Goal: Task Accomplishment & Management: Manage account settings

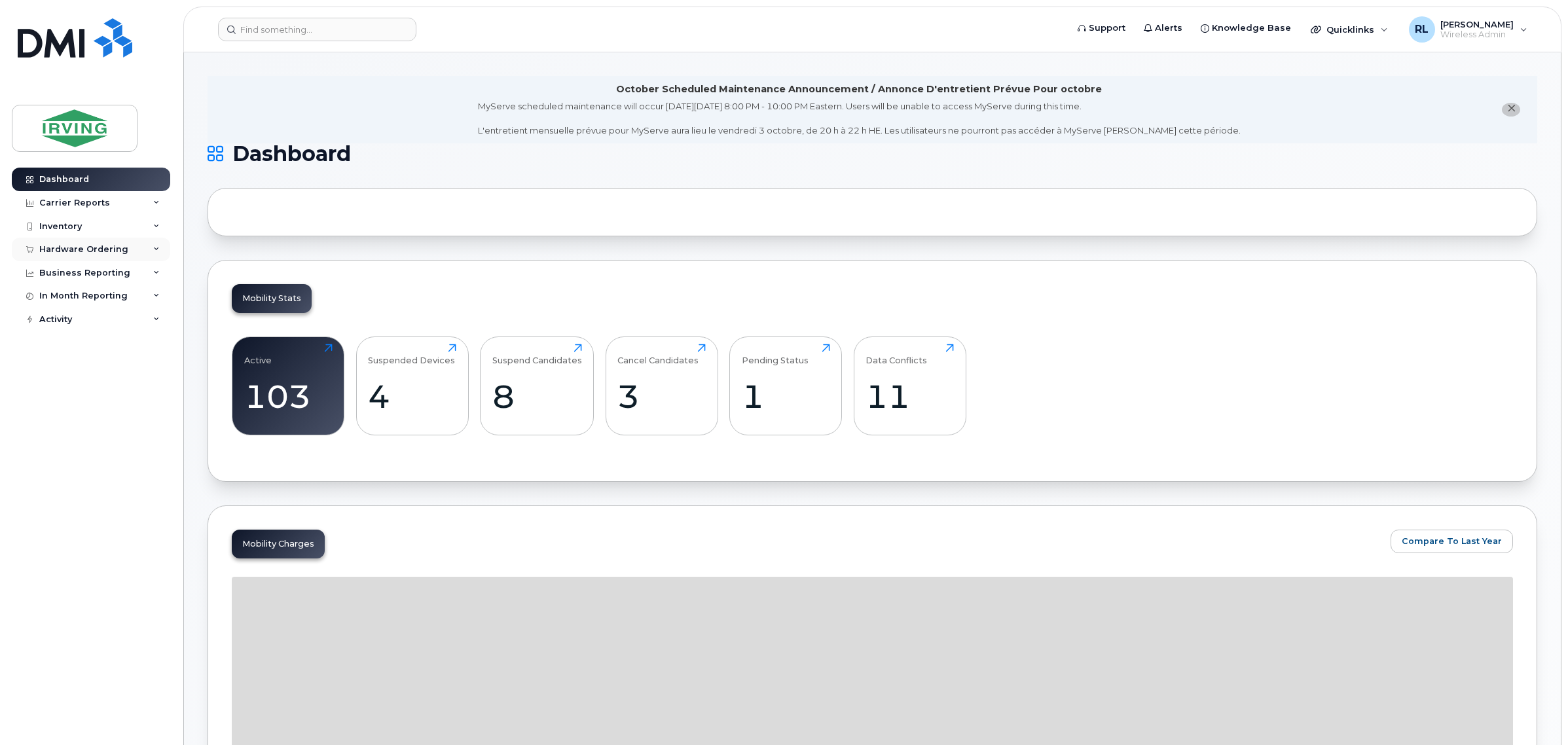
click at [100, 251] on div "Hardware Ordering" at bounding box center [83, 249] width 89 height 11
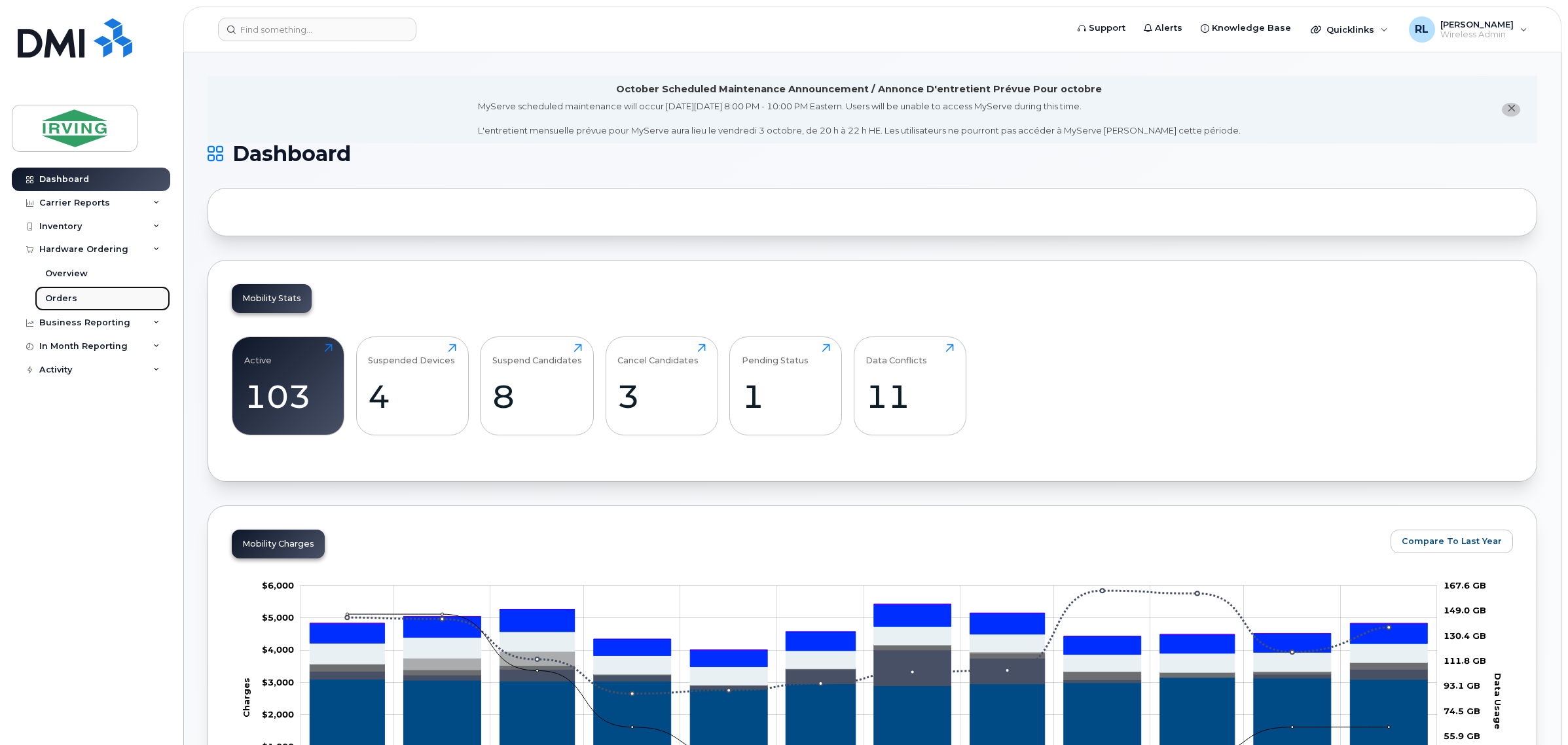
click at [97, 296] on link "Orders" at bounding box center [102, 299] width 136 height 25
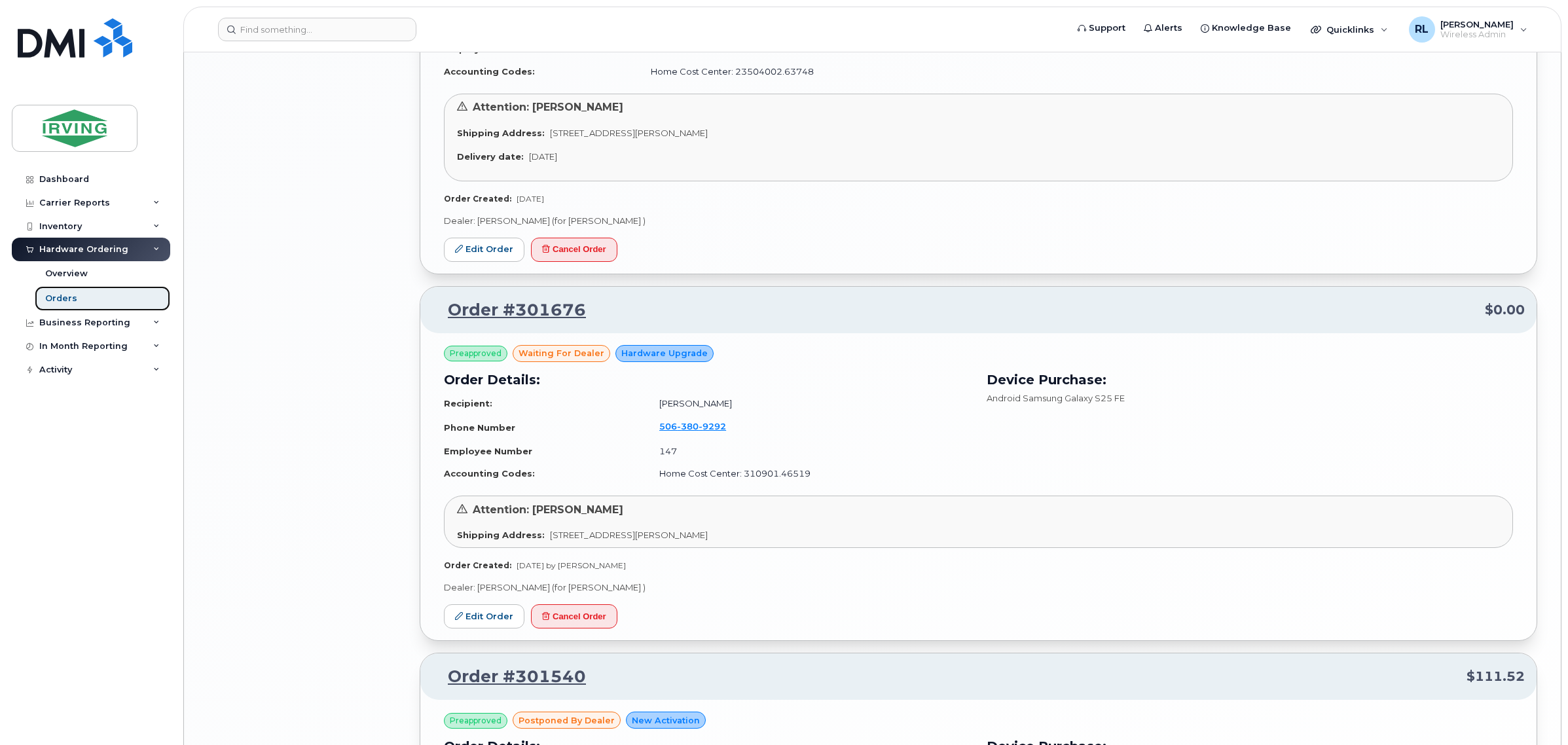
scroll to position [2536, 0]
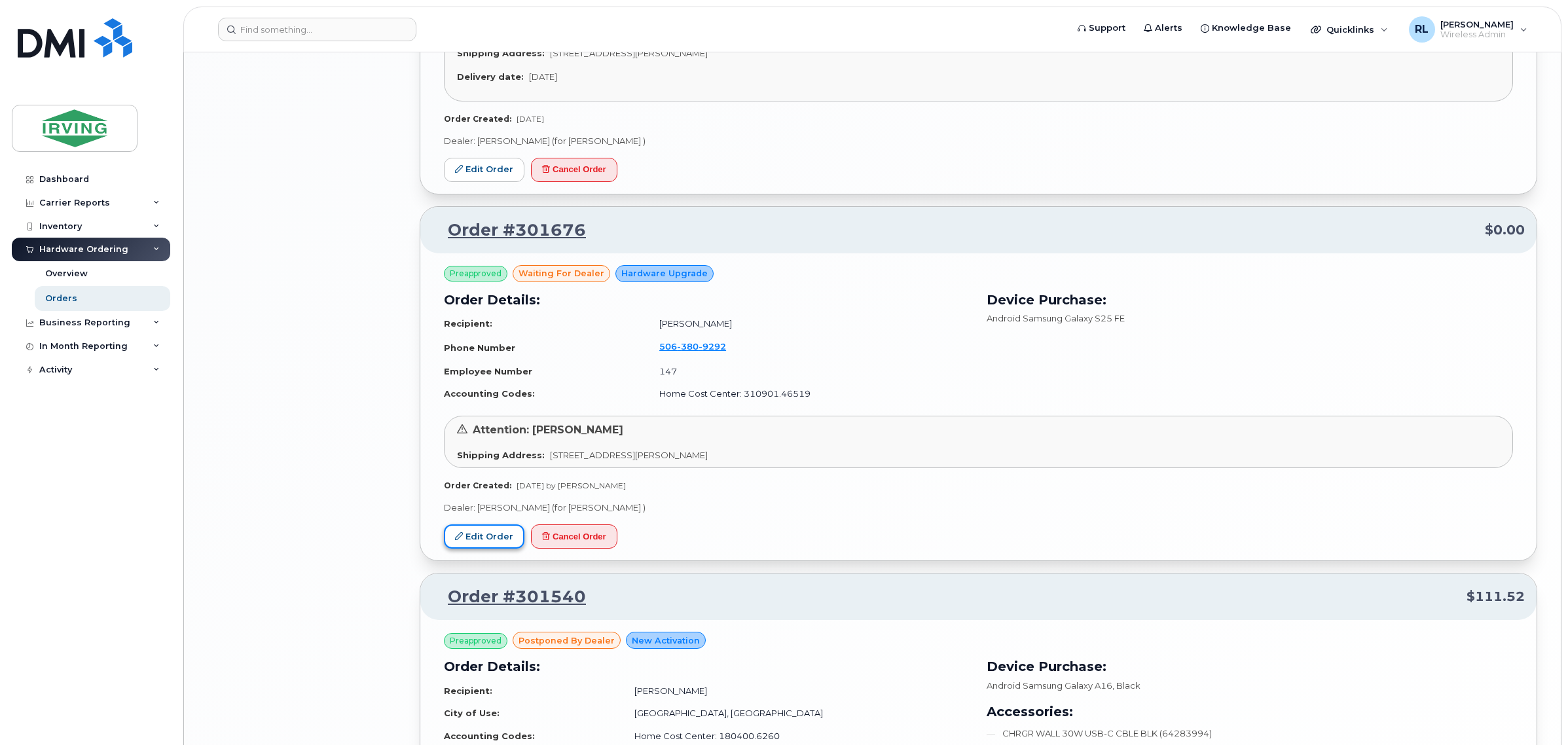
click at [464, 535] on link "Edit Order" at bounding box center [484, 536] width 81 height 24
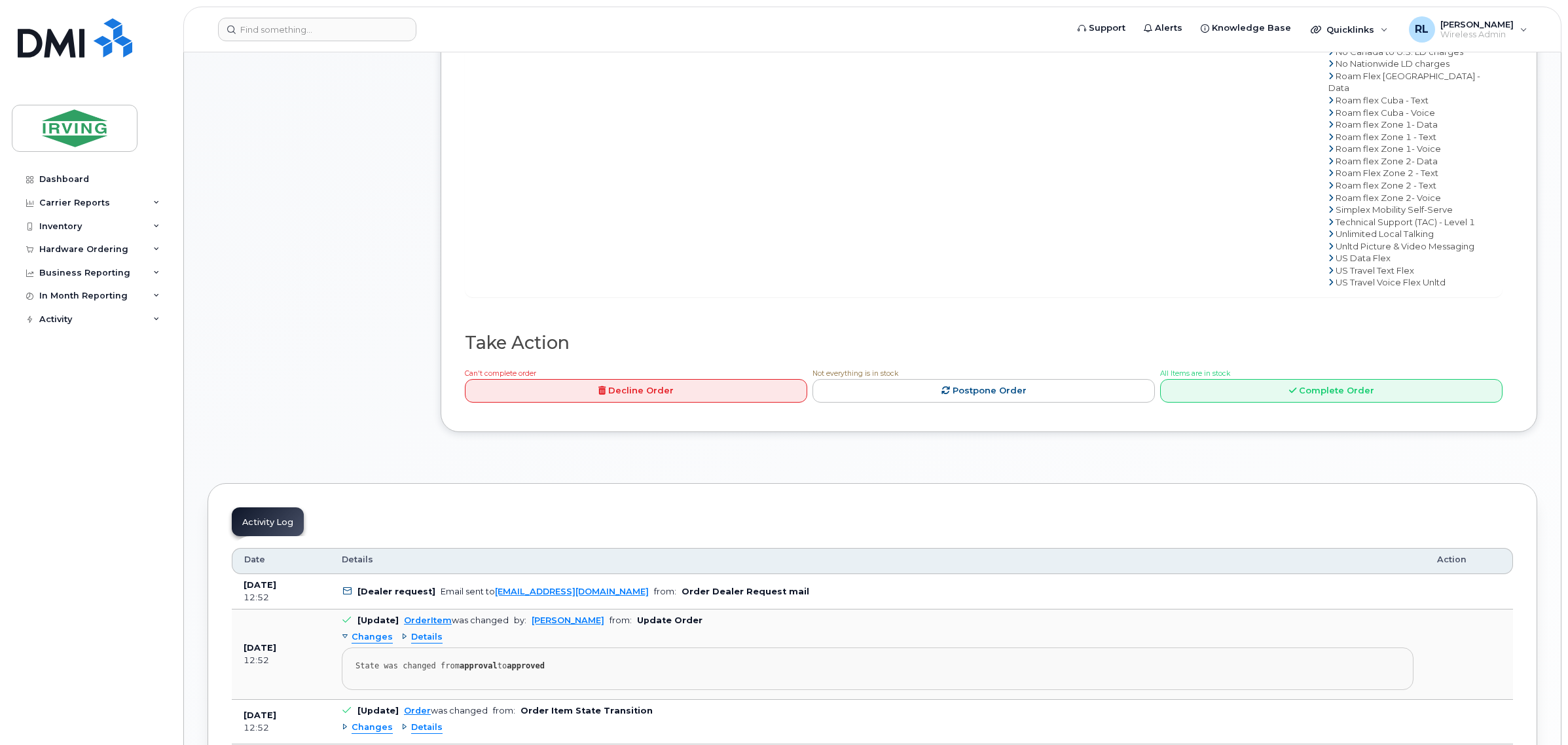
scroll to position [818, 0]
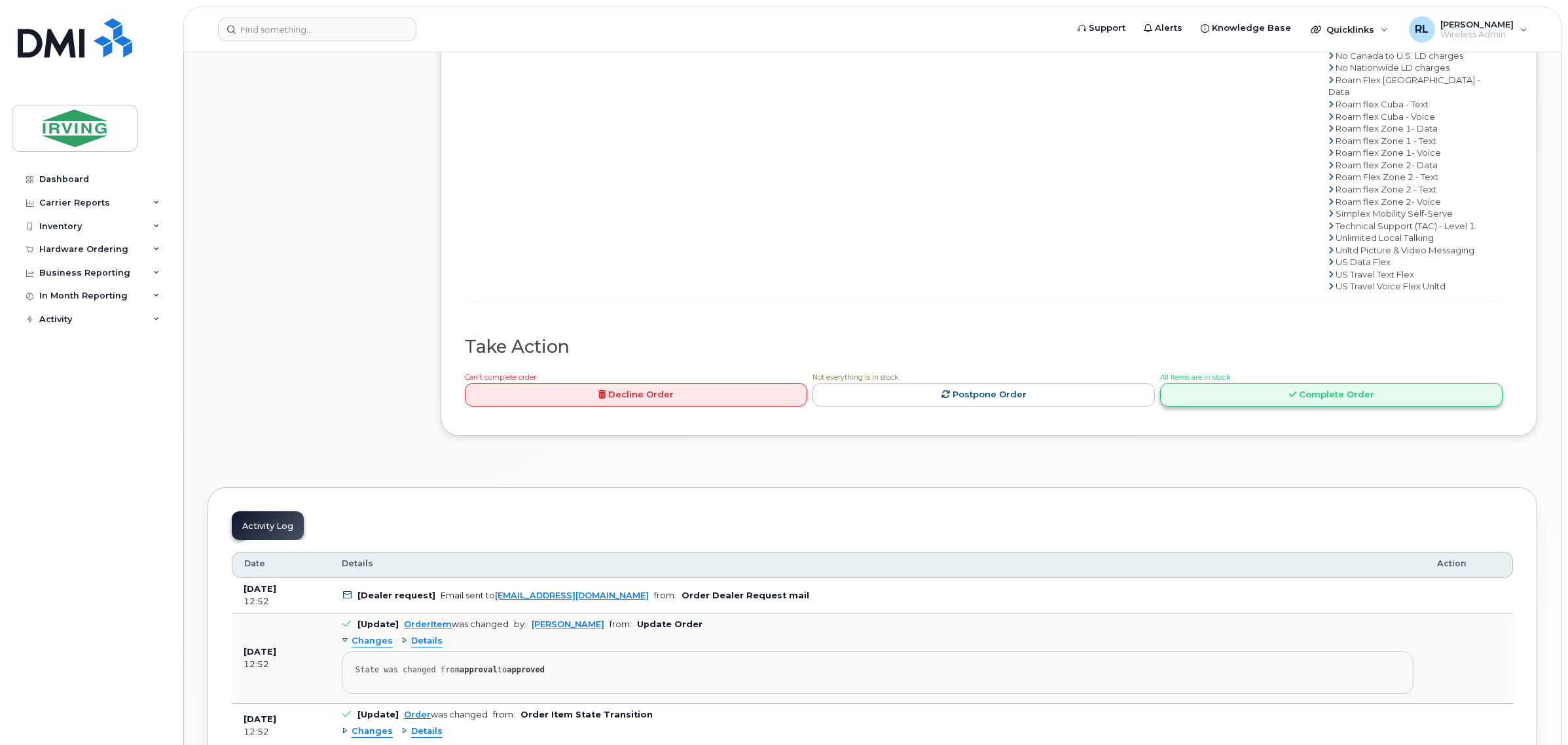
click at [1258, 383] on link "Complete Order" at bounding box center [1331, 395] width 342 height 24
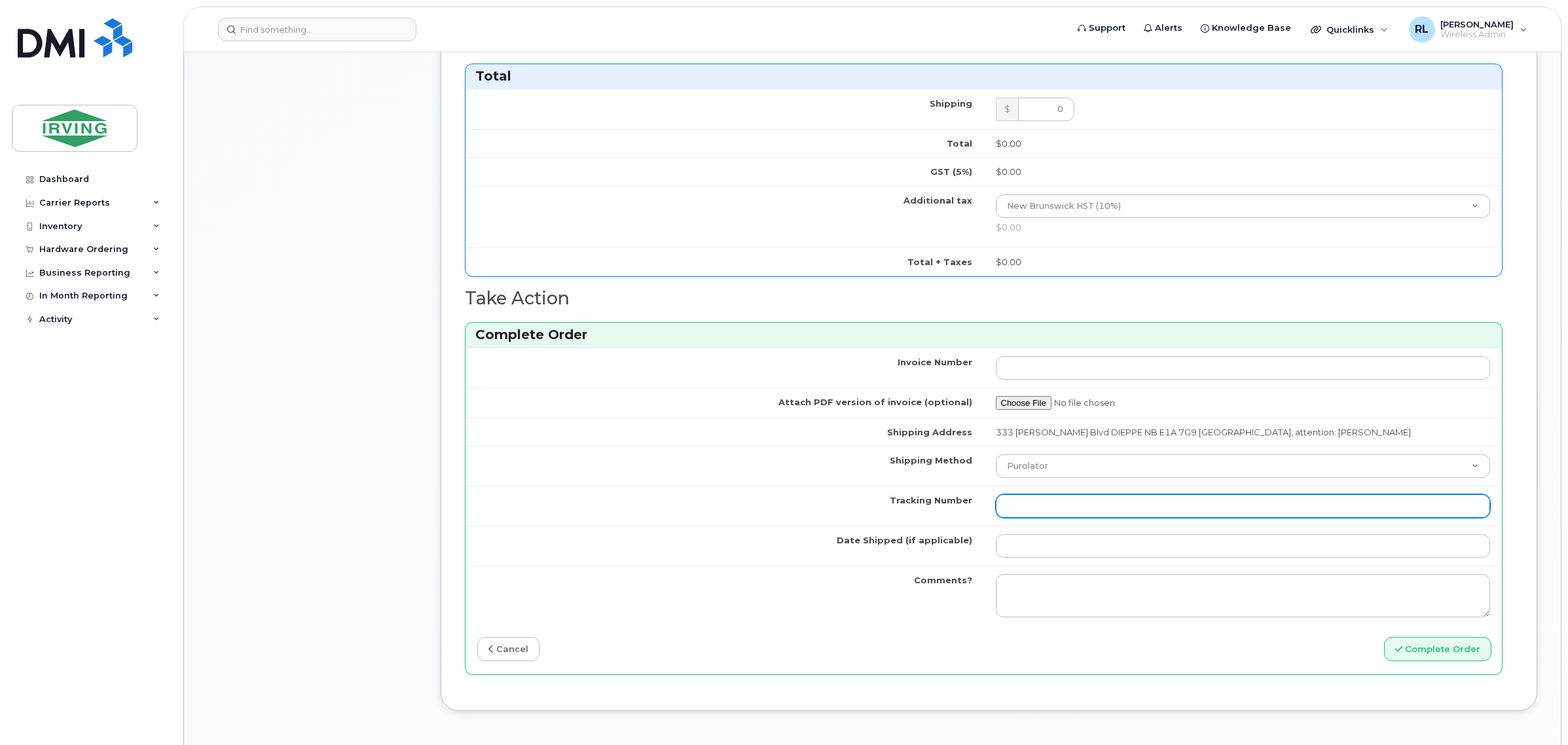
scroll to position [982, 0]
